Goal: Task Accomplishment & Management: Complete application form

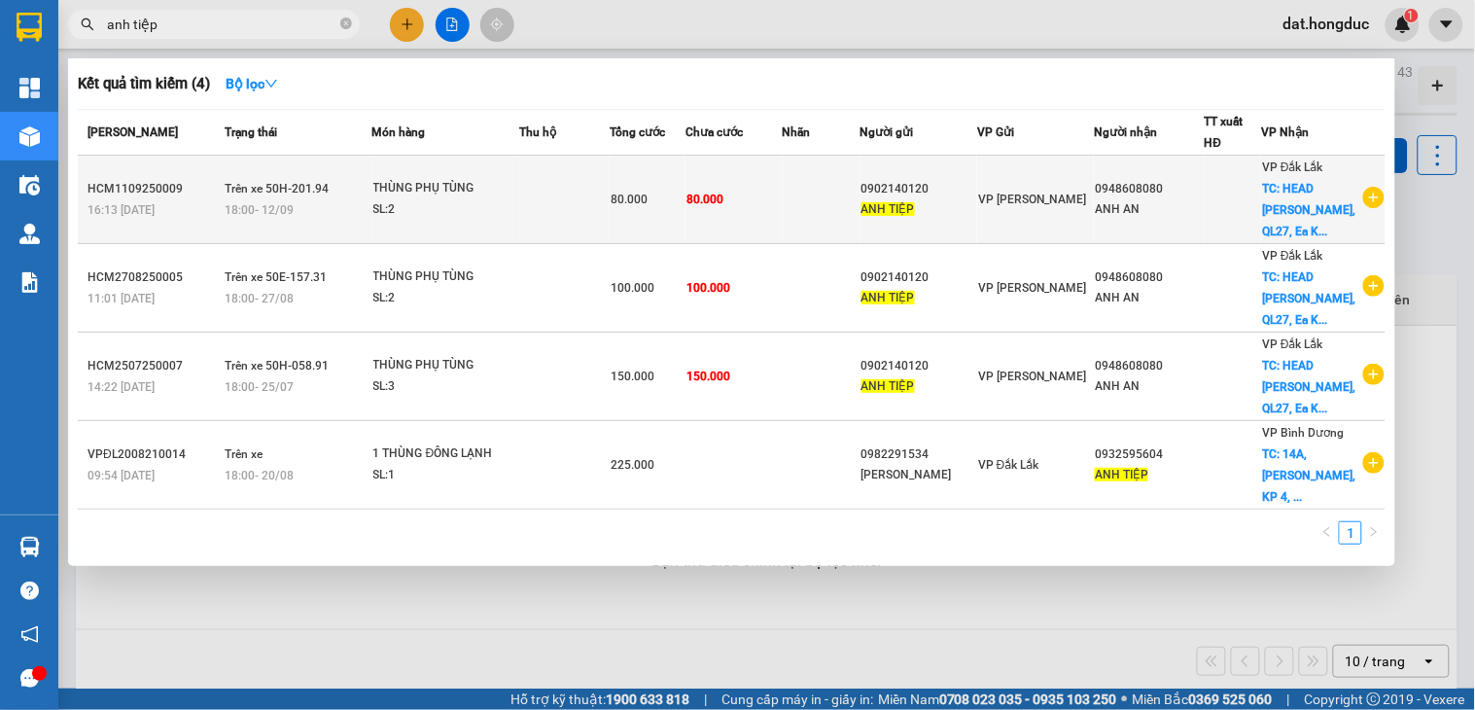
type input "anh tiệp"
click at [1378, 196] on icon "plus-circle" at bounding box center [1373, 197] width 21 height 21
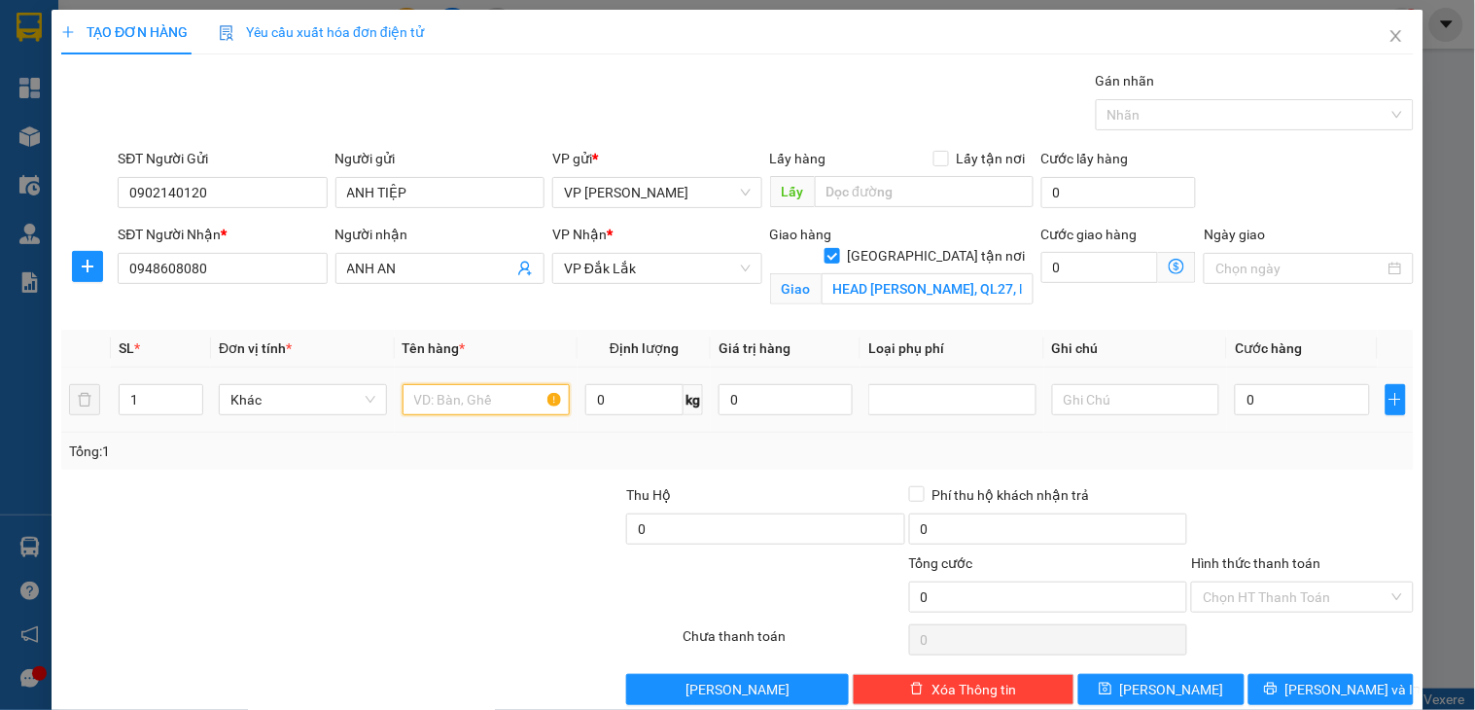
click at [424, 400] on input "text" at bounding box center [487, 399] width 168 height 31
type input "THÙNG PHỤ TÙNG"
click at [1270, 400] on input "0" at bounding box center [1302, 399] width 134 height 31
type input "6"
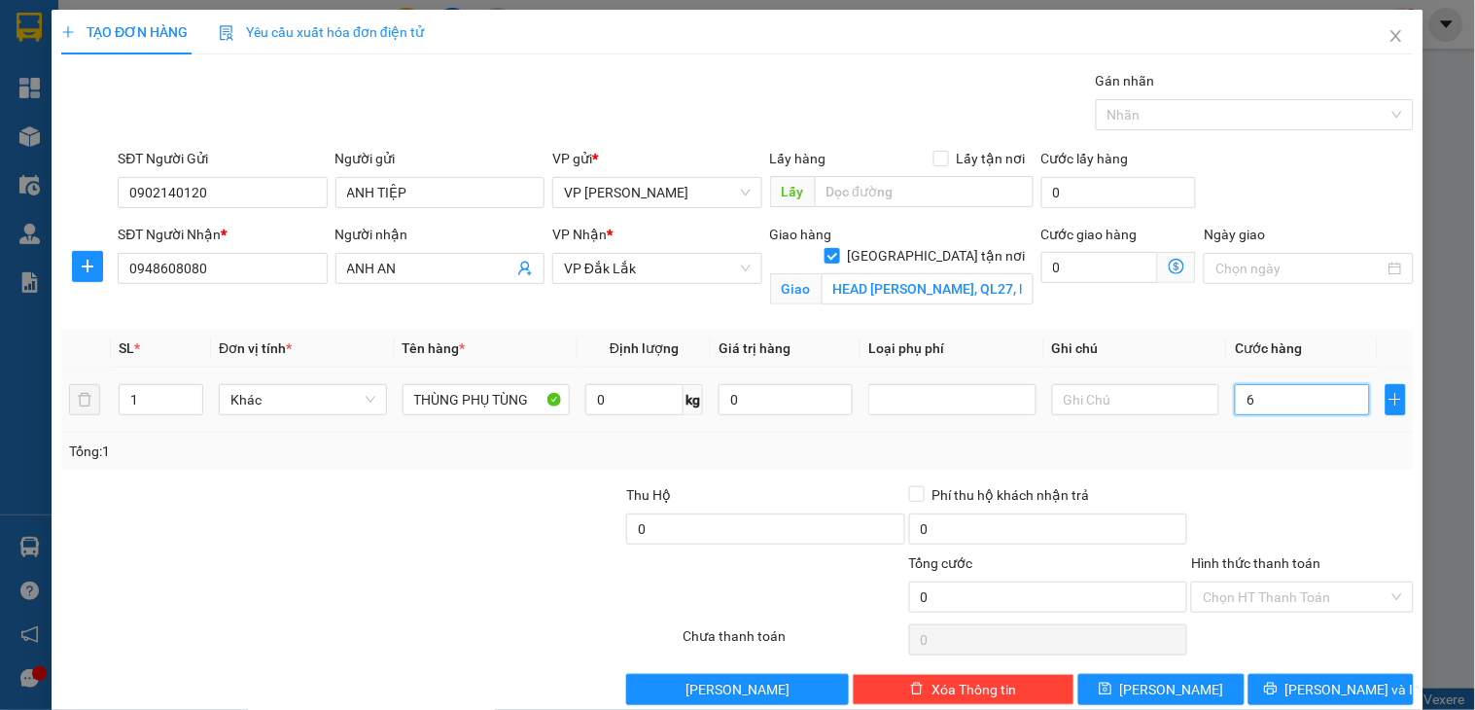
type input "6"
type input "60"
type input "600"
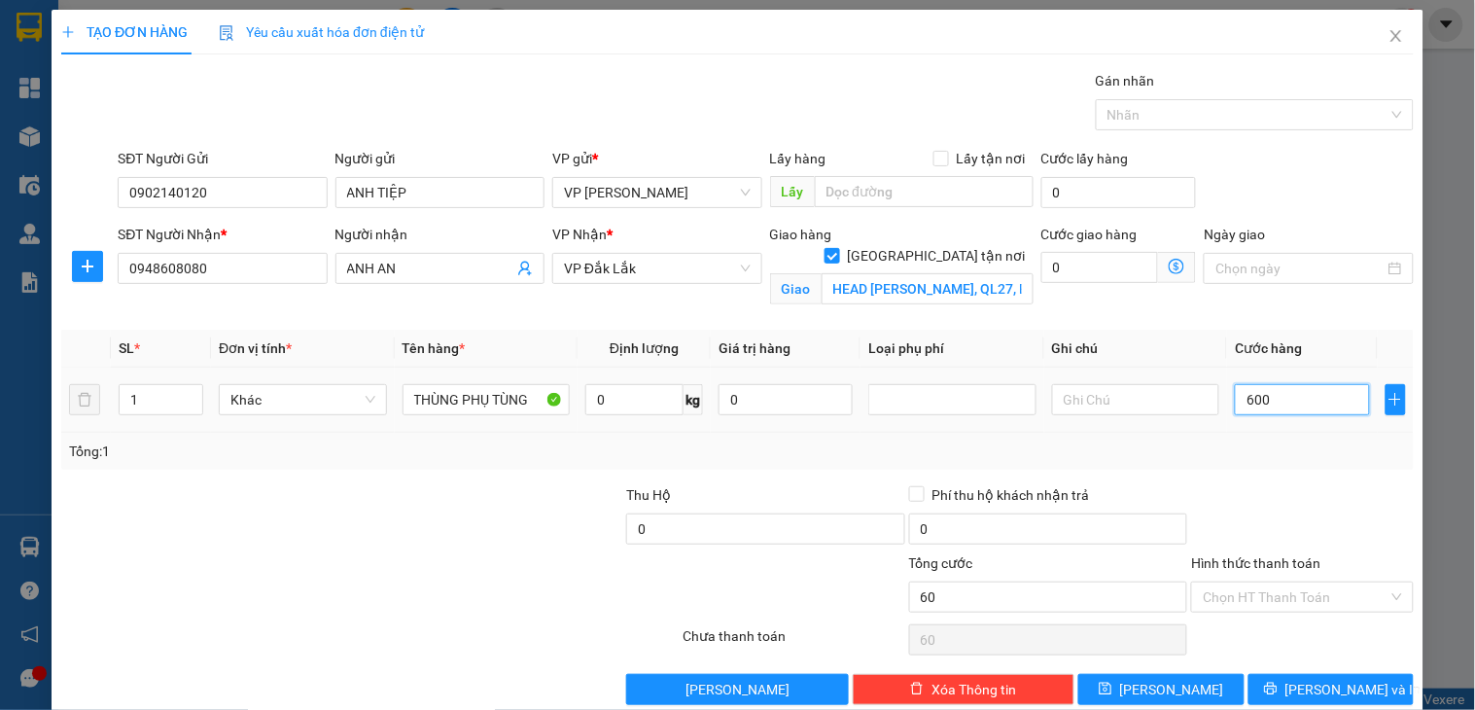
type input "600"
type input "60.000"
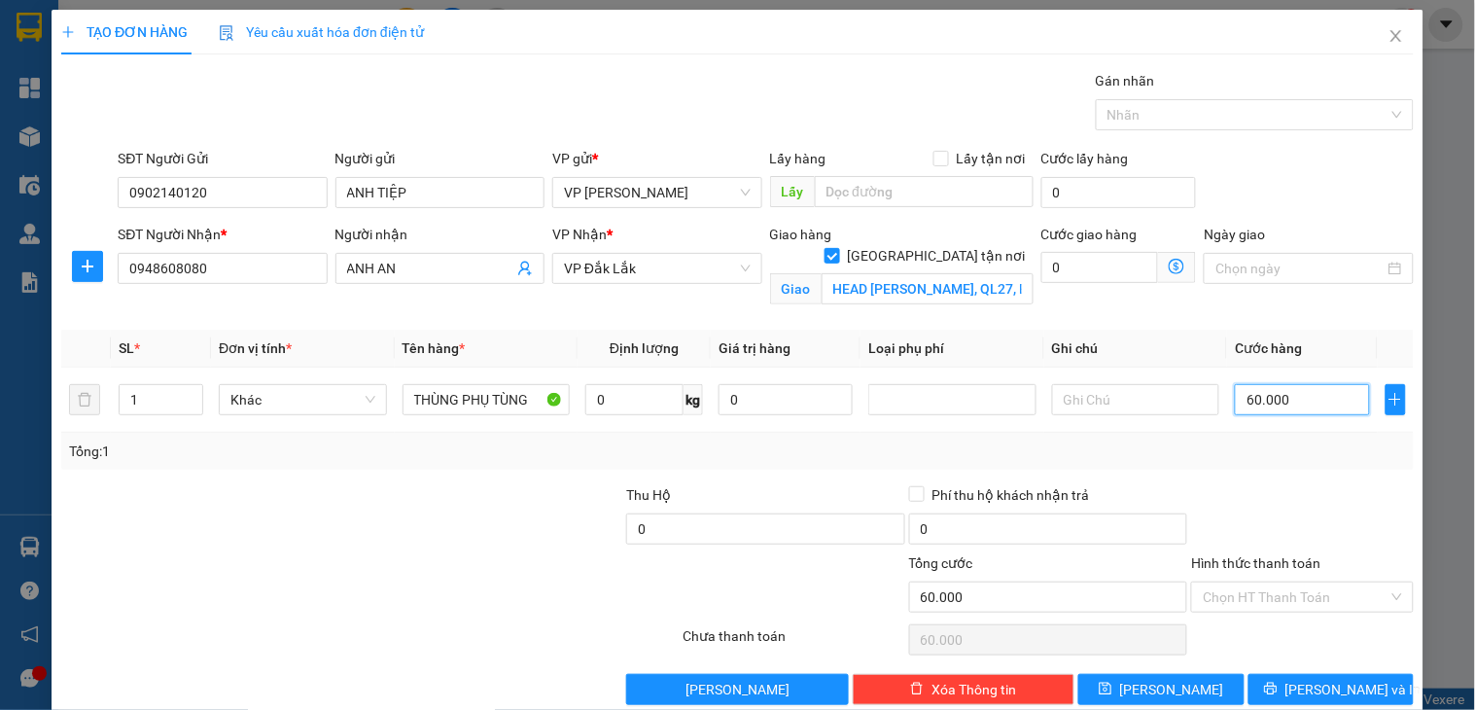
scroll to position [33, 0]
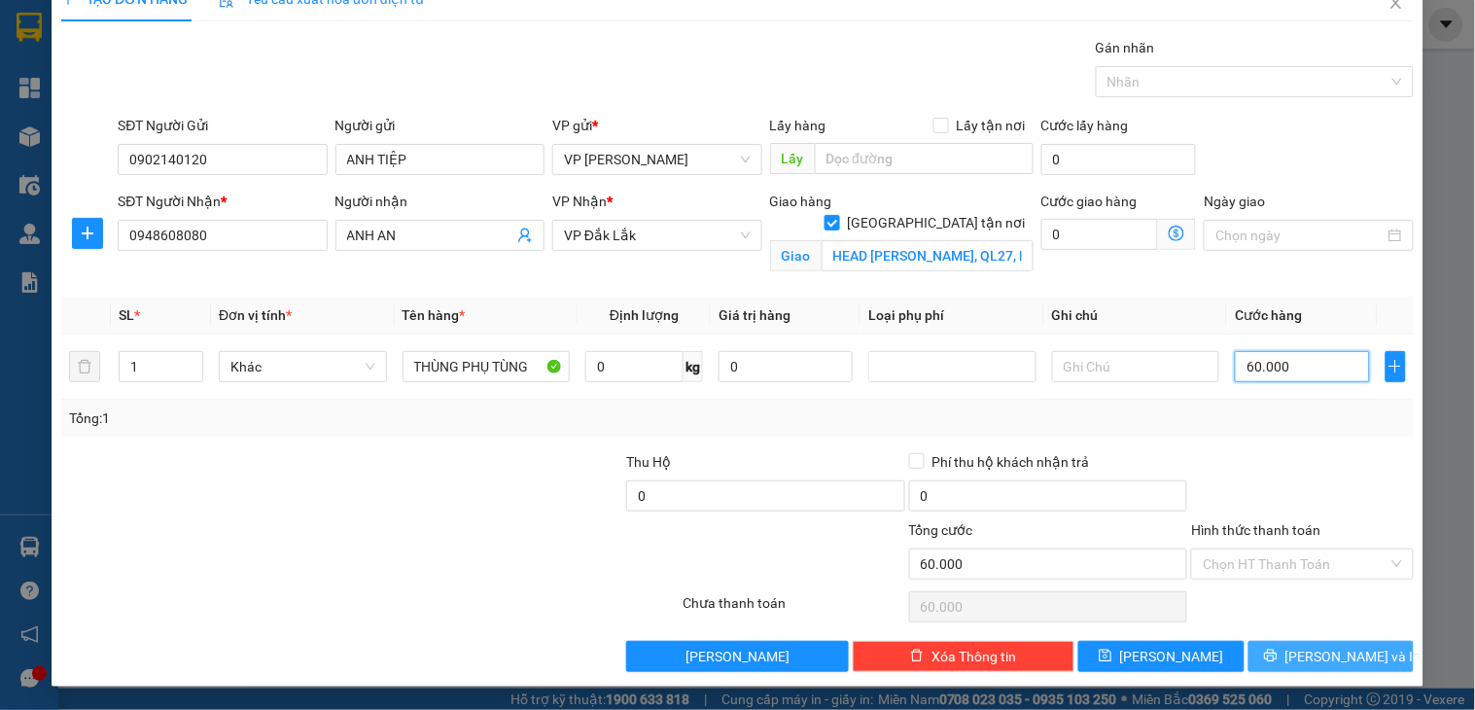
type input "60.000"
click at [1255, 653] on button "[PERSON_NAME] và In" at bounding box center [1331, 656] width 165 height 31
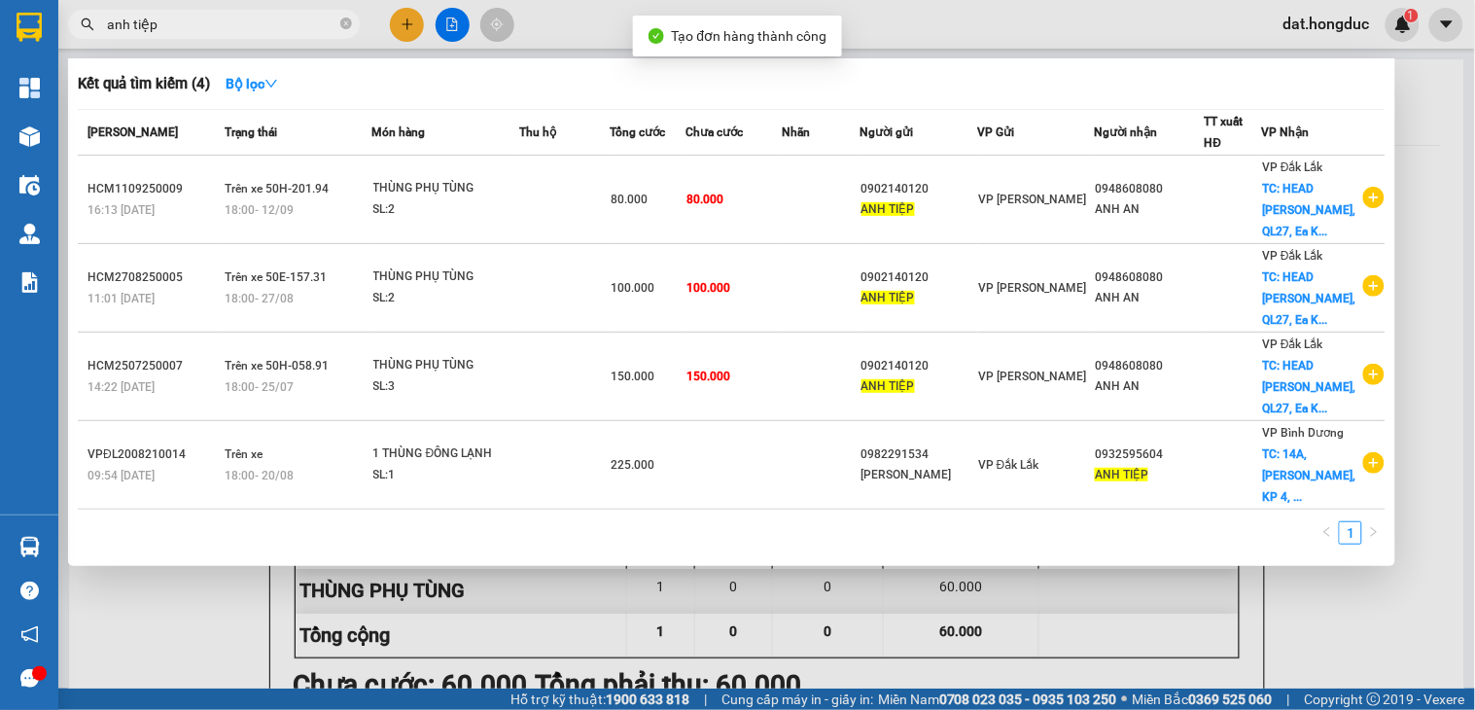
click at [1401, 105] on div at bounding box center [737, 355] width 1475 height 710
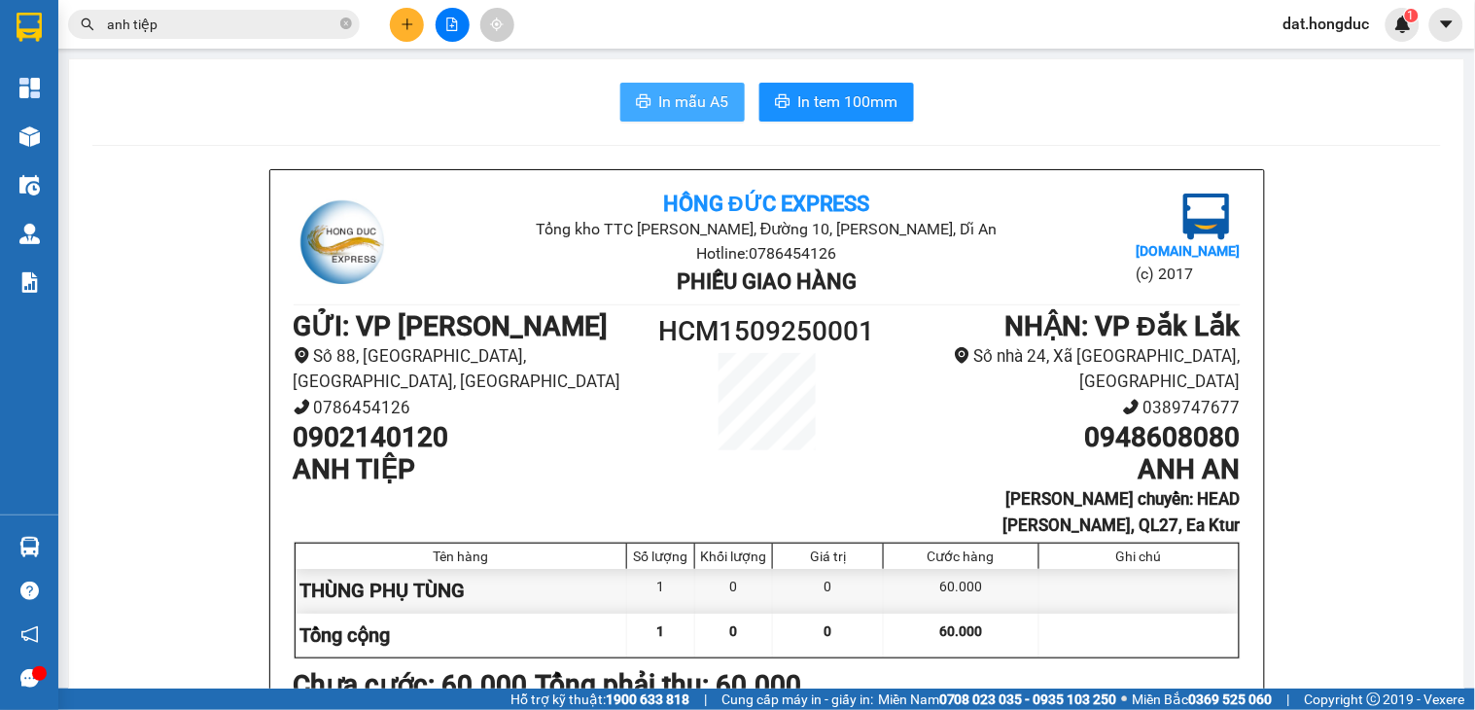
click at [663, 103] on span "In mẫu A5" at bounding box center [694, 101] width 70 height 24
drag, startPoint x: 834, startPoint y: 99, endPoint x: 851, endPoint y: 102, distance: 16.8
click at [834, 99] on span "In tem 100mm" at bounding box center [848, 101] width 100 height 24
click at [347, 16] on span at bounding box center [346, 25] width 12 height 18
